Goal: Entertainment & Leisure: Browse casually

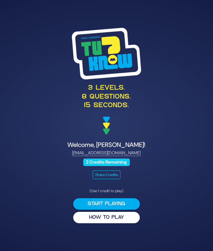
click at [127, 223] on button "HOW TO PLAY" at bounding box center [106, 217] width 67 height 11
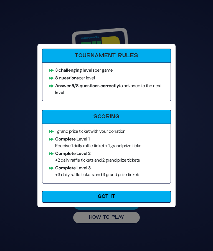
click at [56, 196] on button "Got It" at bounding box center [106, 197] width 129 height 12
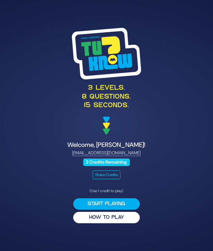
click at [129, 210] on button "Start Playing" at bounding box center [106, 203] width 67 height 11
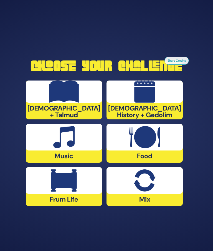
click at [68, 192] on img at bounding box center [64, 180] width 26 height 22
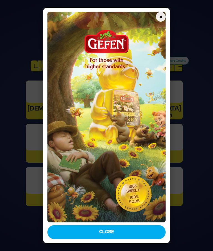
click at [72, 239] on button "Close" at bounding box center [106, 232] width 119 height 14
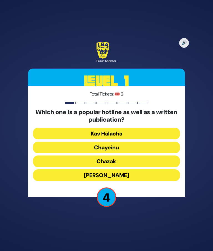
click at [134, 181] on button "Halacha Yomis" at bounding box center [106, 175] width 147 height 12
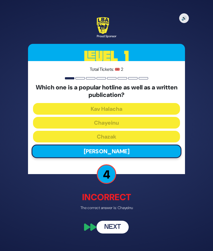
click at [104, 234] on button "Next" at bounding box center [113, 227] width 32 height 13
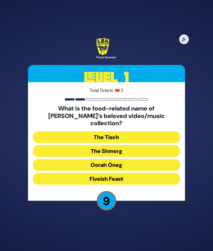
click at [147, 157] on button "The Shmorg" at bounding box center [106, 151] width 147 height 12
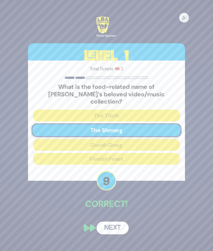
click at [118, 234] on button "Next" at bounding box center [113, 228] width 32 height 13
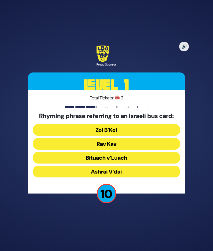
click at [160, 150] on button "Rav Kav" at bounding box center [106, 144] width 147 height 12
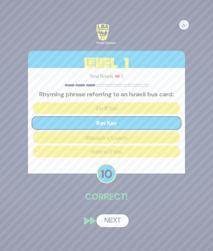
click at [116, 227] on button "Next" at bounding box center [113, 220] width 32 height 13
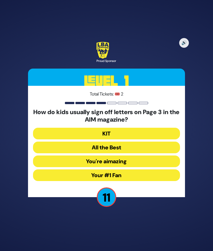
click at [153, 181] on button "Your #1 Fan" at bounding box center [106, 175] width 147 height 12
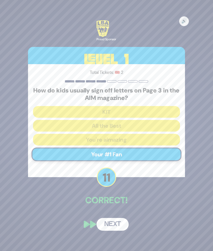
click at [118, 231] on button "Next" at bounding box center [113, 224] width 32 height 13
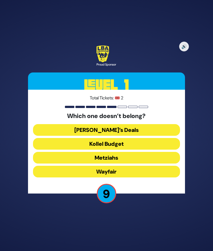
click at [160, 136] on button "Dan’s Deals" at bounding box center [106, 130] width 147 height 12
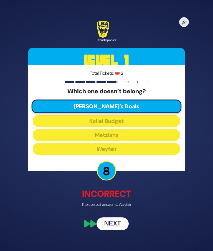
click at [119, 230] on button "Next" at bounding box center [113, 223] width 32 height 13
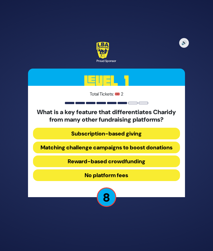
click at [161, 139] on button "Subscription-based giving" at bounding box center [106, 134] width 147 height 12
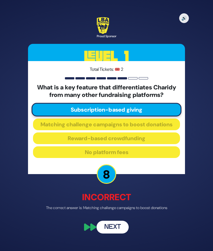
click at [120, 234] on button "Next" at bounding box center [113, 227] width 32 height 13
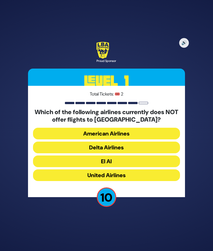
click at [145, 181] on button "United Airlines" at bounding box center [106, 175] width 147 height 12
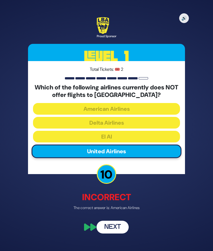
click at [117, 234] on button "Next" at bounding box center [113, 227] width 32 height 13
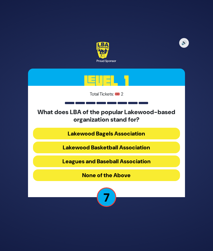
click at [147, 181] on button "None of the Above" at bounding box center [106, 175] width 147 height 12
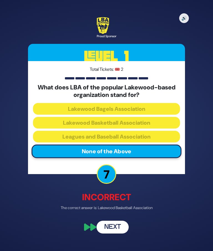
click at [120, 234] on button "Next" at bounding box center [113, 227] width 32 height 13
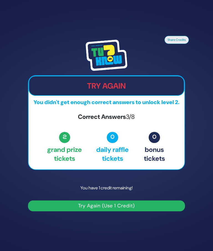
click at [154, 211] on button "Try Again (Use 1 Credit)" at bounding box center [106, 206] width 157 height 11
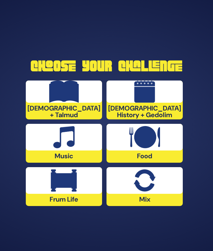
click at [47, 103] on div at bounding box center [64, 92] width 76 height 22
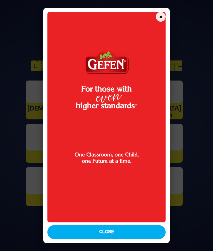
click at [142, 239] on button "Close" at bounding box center [106, 232] width 119 height 14
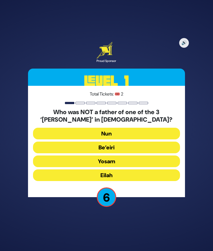
click at [154, 167] on button "Yosam" at bounding box center [106, 162] width 147 height 12
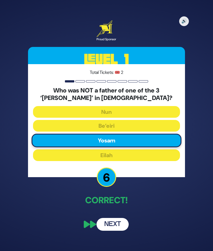
click at [117, 231] on button "Next" at bounding box center [113, 224] width 32 height 13
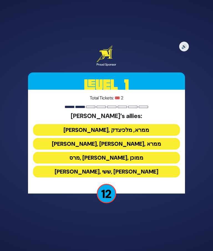
click at [154, 150] on button "[PERSON_NAME], [PERSON_NAME], ממרא" at bounding box center [106, 144] width 147 height 12
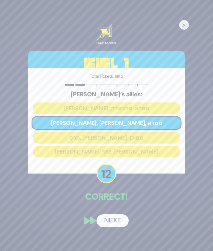
click at [117, 227] on button "Next" at bounding box center [113, 220] width 32 height 13
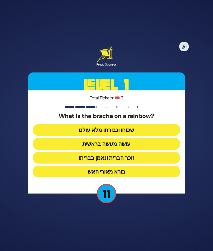
click at [151, 164] on button "זוכר הברית ונאמן בבריתו" at bounding box center [106, 158] width 147 height 12
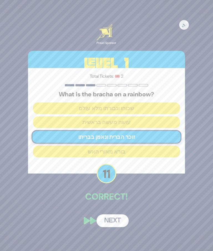
click at [117, 227] on button "Next" at bounding box center [113, 220] width 32 height 13
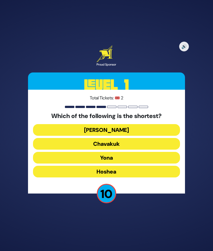
click at [161, 136] on button "[PERSON_NAME]" at bounding box center [106, 130] width 147 height 12
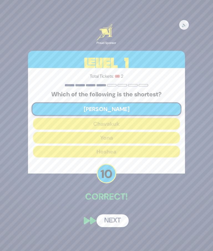
click at [121, 227] on button "Next" at bounding box center [113, 220] width 32 height 13
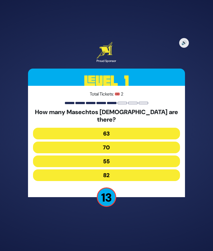
click at [152, 181] on button "82" at bounding box center [106, 175] width 147 height 12
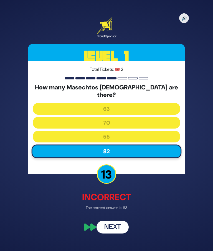
click at [121, 233] on button "Next" at bounding box center [113, 227] width 32 height 13
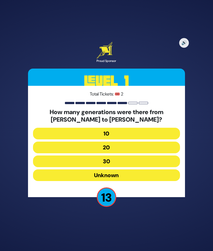
click at [163, 139] on button "10" at bounding box center [106, 134] width 147 height 12
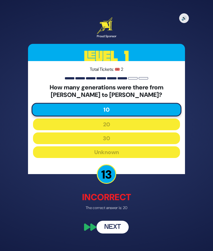
click at [119, 234] on button "Next" at bounding box center [113, 227] width 32 height 13
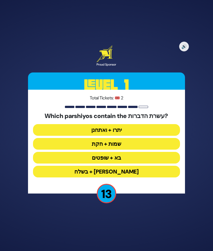
click at [158, 136] on button "יתרו + ואתחנן" at bounding box center [106, 130] width 147 height 12
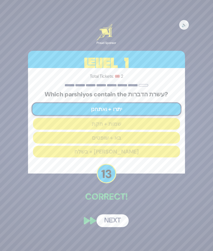
click at [120, 227] on button "Next" at bounding box center [113, 220] width 32 height 13
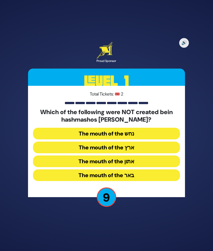
click at [161, 139] on button "The mouth of the נחש" at bounding box center [106, 134] width 147 height 12
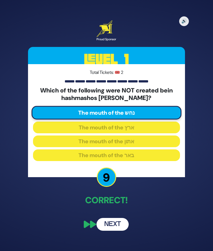
click at [121, 231] on button "Next" at bounding box center [113, 224] width 32 height 13
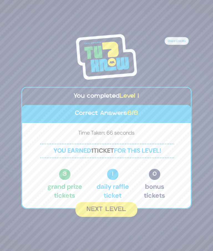
click at [122, 217] on button "Next Level" at bounding box center [107, 209] width 62 height 15
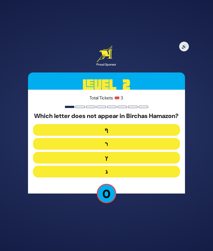
click at [139, 177] on button "ג" at bounding box center [106, 172] width 147 height 12
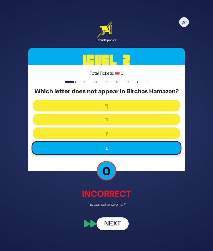
click at [122, 230] on button "Next" at bounding box center [113, 223] width 32 height 13
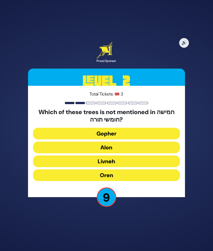
click at [166, 139] on button "Gopher" at bounding box center [106, 134] width 147 height 12
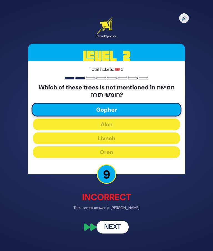
click at [119, 234] on button "Next" at bounding box center [113, 227] width 32 height 13
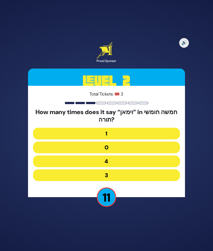
click at [147, 181] on button "3" at bounding box center [106, 175] width 147 height 12
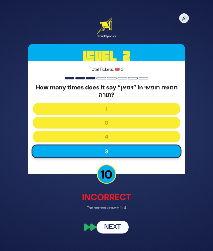
click at [119, 234] on button "Next" at bounding box center [113, 227] width 32 height 13
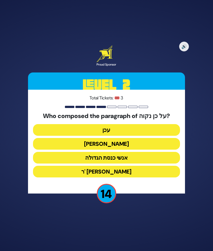
click at [161, 136] on button "עכן" at bounding box center [106, 130] width 147 height 12
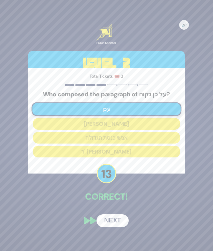
click at [119, 227] on button "Next" at bounding box center [113, 220] width 32 height 13
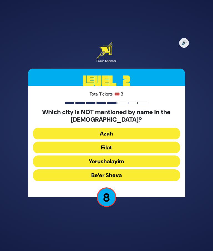
click at [151, 167] on button "Yerushalayim" at bounding box center [106, 162] width 147 height 12
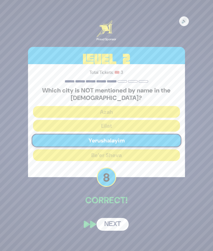
click at [120, 231] on button "Next" at bounding box center [113, 224] width 32 height 13
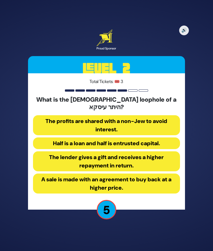
click at [161, 135] on button "The profits are shared with a non-Jew to avoid interest." at bounding box center [106, 125] width 147 height 20
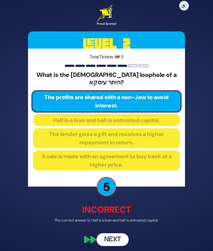
click at [121, 246] on button "Next" at bounding box center [113, 240] width 32 height 13
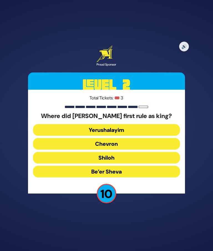
click at [162, 150] on button "Chevron" at bounding box center [106, 144] width 147 height 12
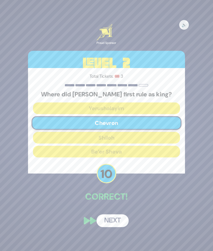
click at [119, 227] on button "Next" at bounding box center [113, 220] width 32 height 13
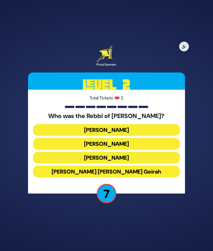
click at [158, 150] on button "[PERSON_NAME]" at bounding box center [106, 144] width 147 height 12
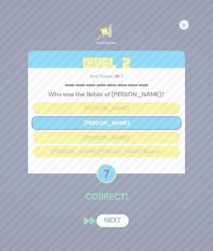
click at [120, 227] on button "Next" at bounding box center [113, 220] width 32 height 13
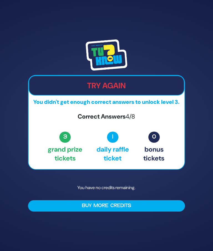
click at [88, 212] on button "Buy More Credits" at bounding box center [106, 205] width 157 height 11
